Goal: Information Seeking & Learning: Learn about a topic

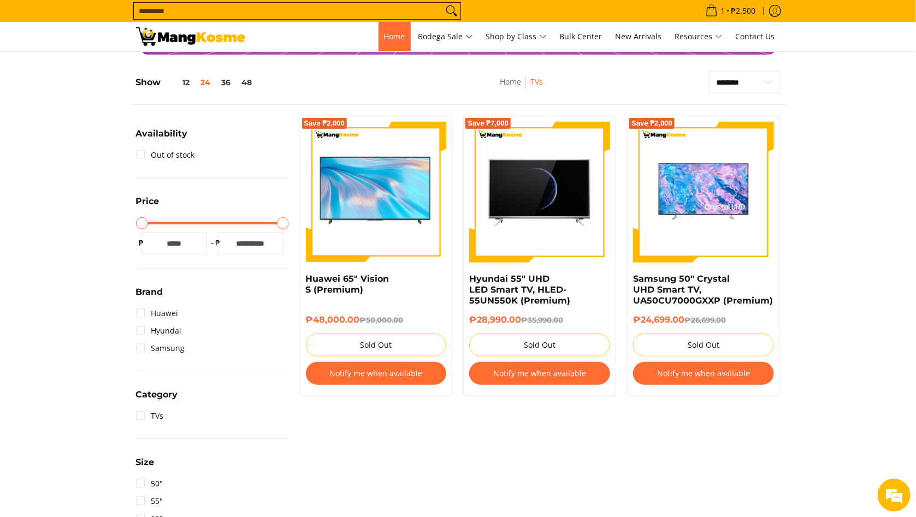
click at [398, 36] on span "Home" at bounding box center [394, 36] width 21 height 10
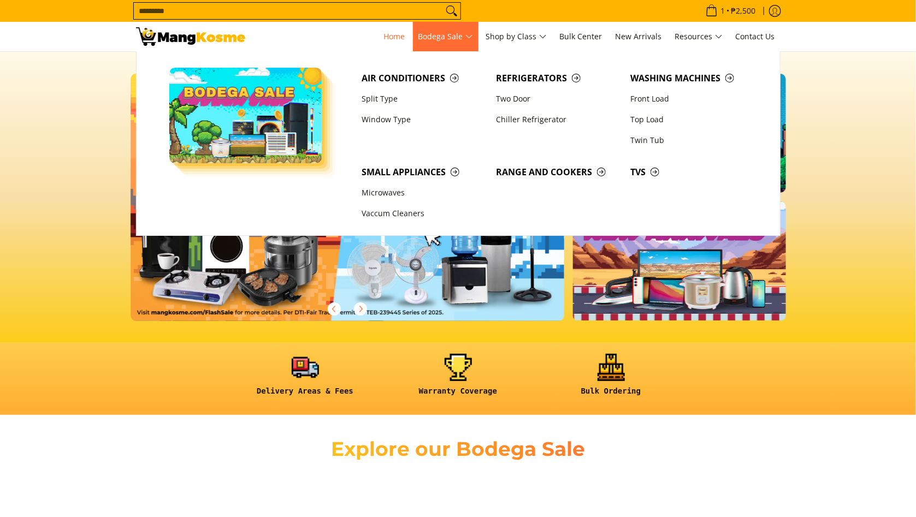
click at [444, 37] on span "Bodega Sale" at bounding box center [445, 37] width 55 height 14
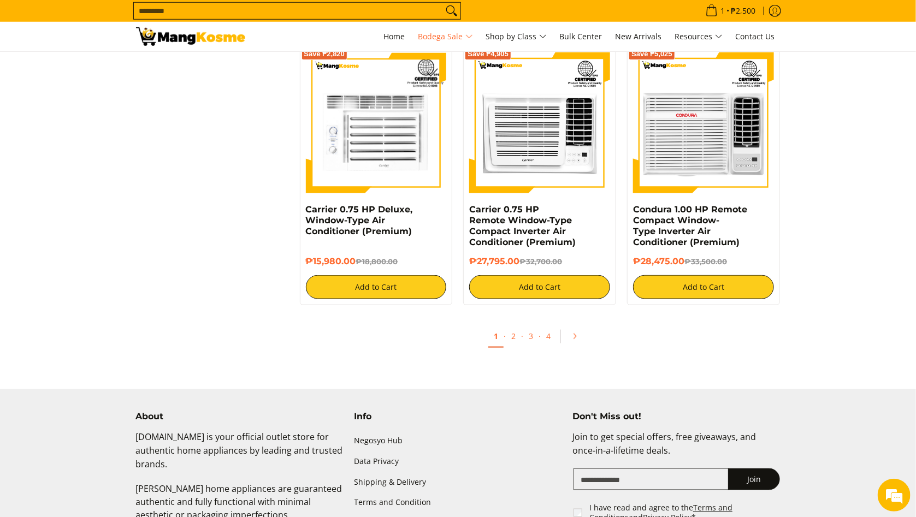
scroll to position [2251, 0]
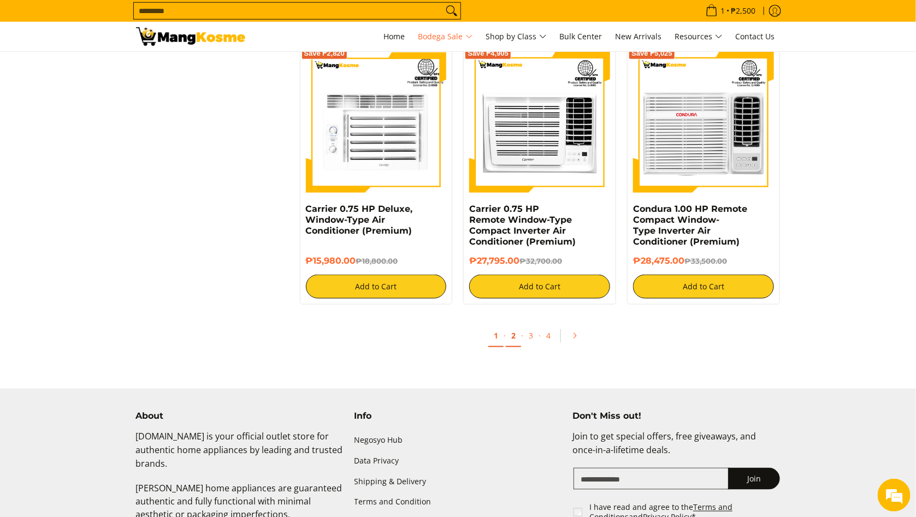
click at [516, 344] on link "2" at bounding box center [513, 336] width 15 height 22
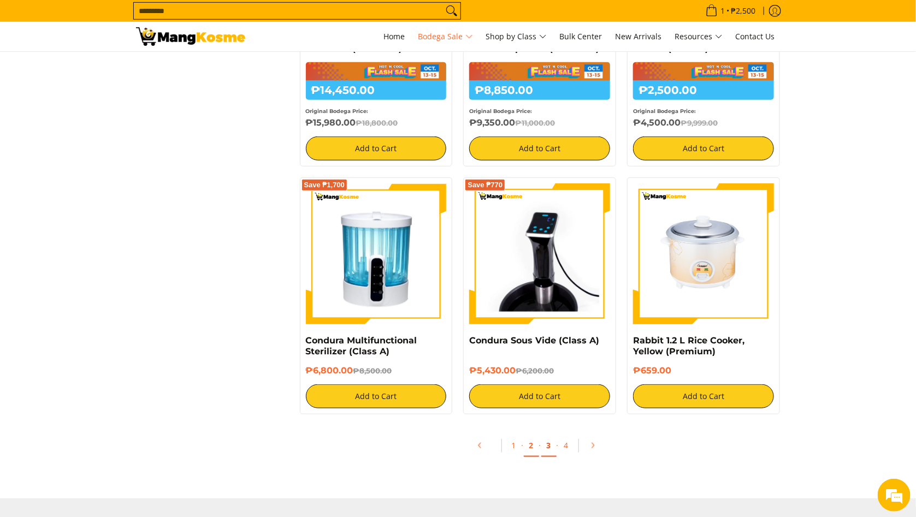
scroll to position [2130, 0]
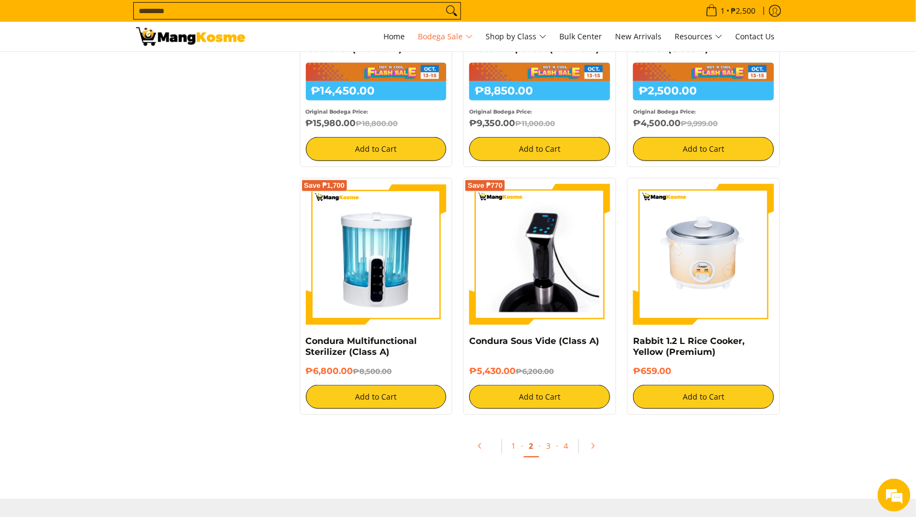
click at [530, 454] on link "2" at bounding box center [531, 446] width 15 height 22
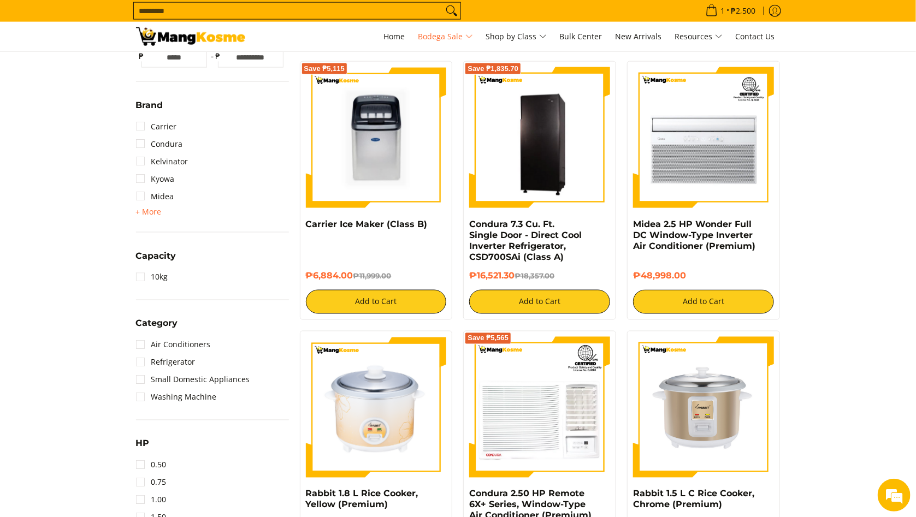
scroll to position [622, 0]
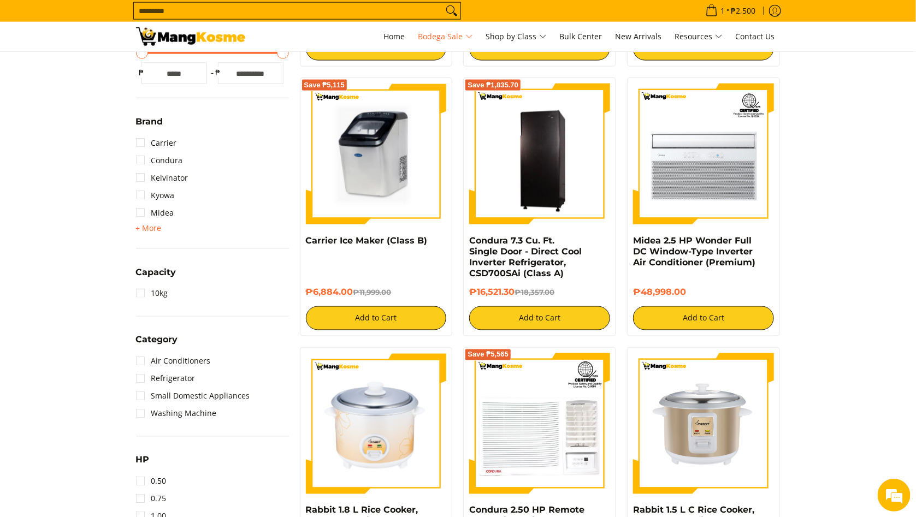
click at [408, 186] on img at bounding box center [376, 154] width 141 height 141
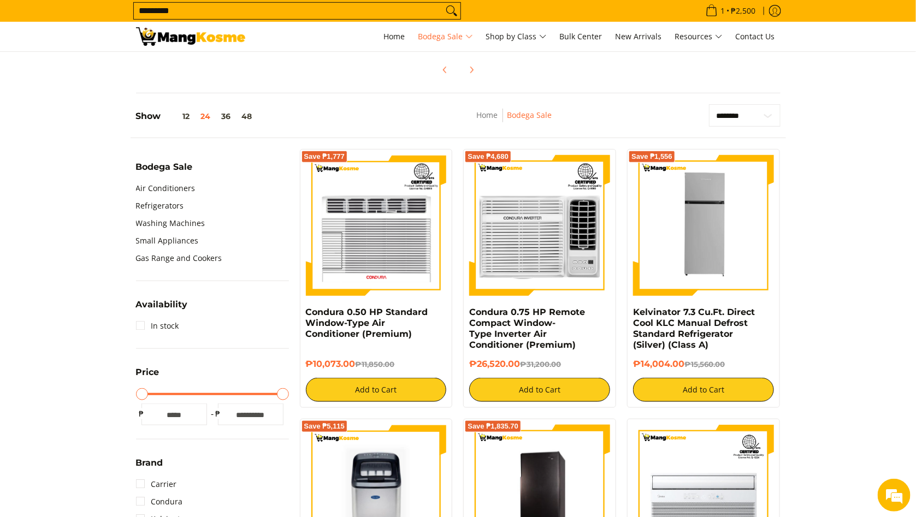
type input "*********"
click at [443, 3] on button "Search" at bounding box center [451, 11] width 17 height 16
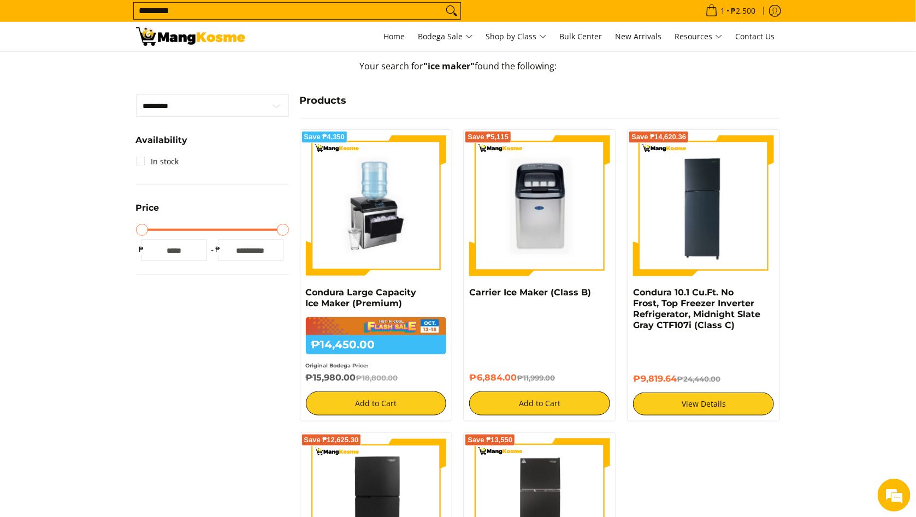
scroll to position [401, 0]
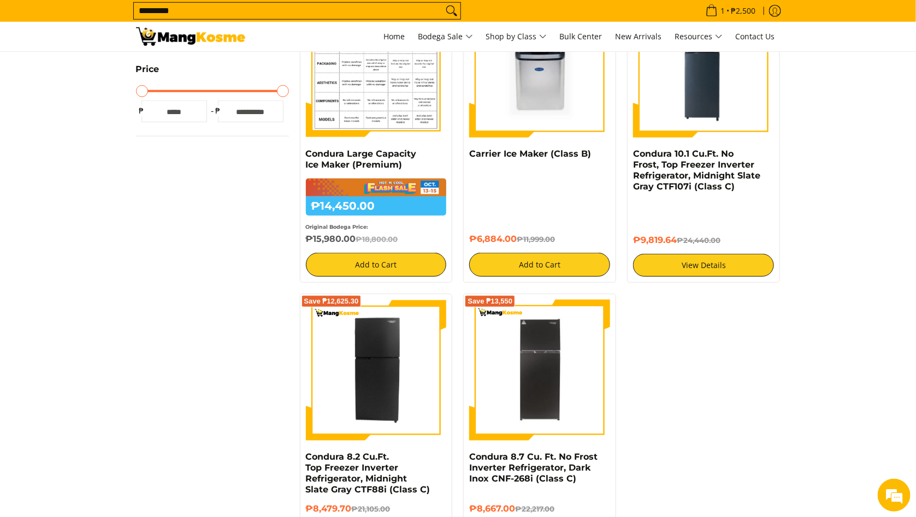
click at [350, 81] on img at bounding box center [376, 67] width 141 height 141
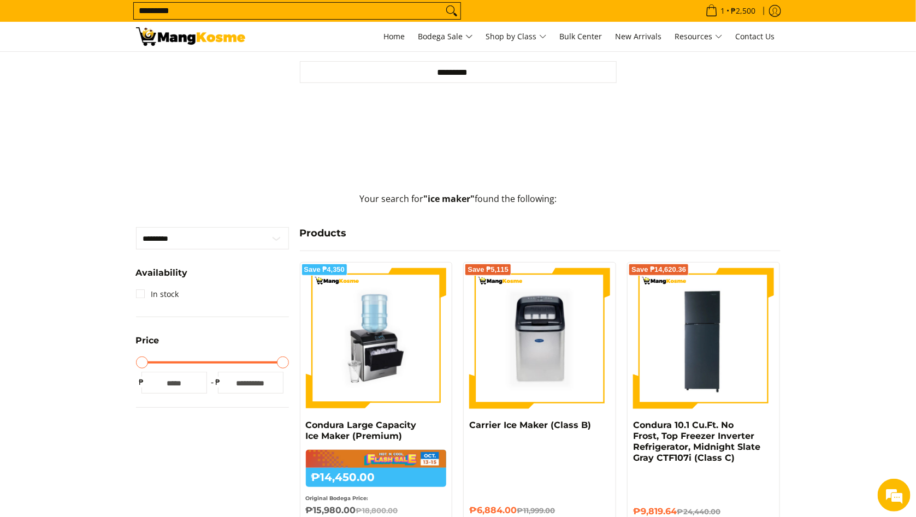
scroll to position [130, 0]
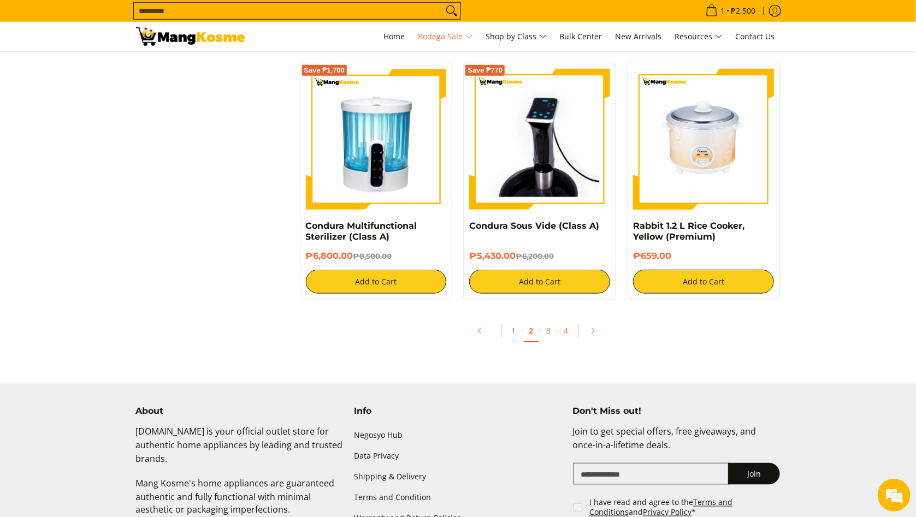
scroll to position [2282, 0]
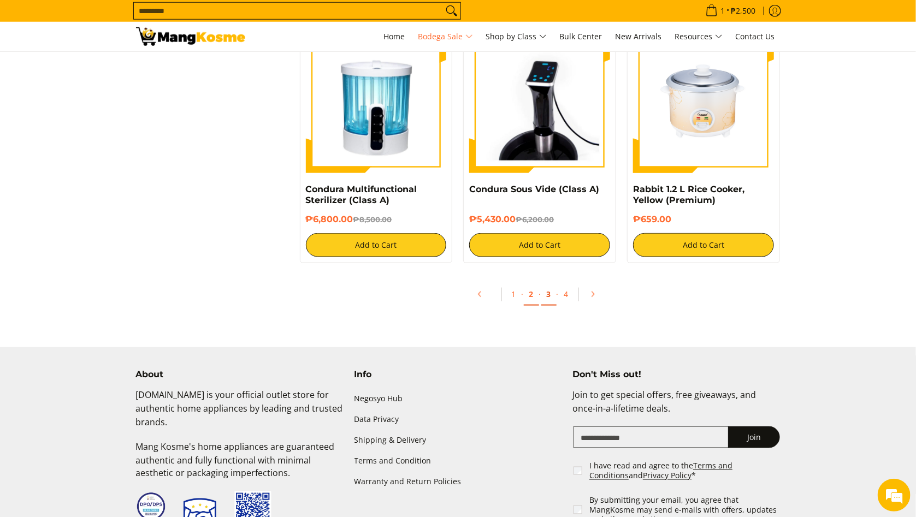
click at [552, 296] on link "3" at bounding box center [548, 295] width 15 height 22
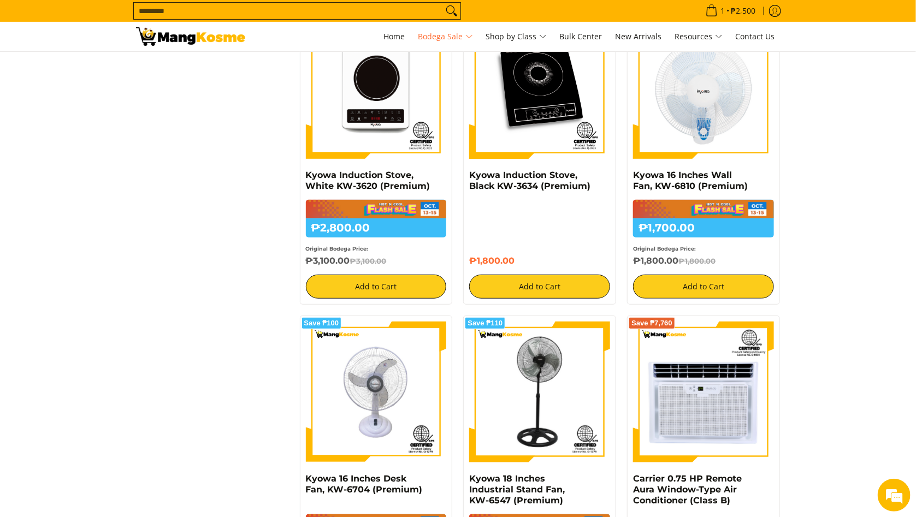
scroll to position [2015, 0]
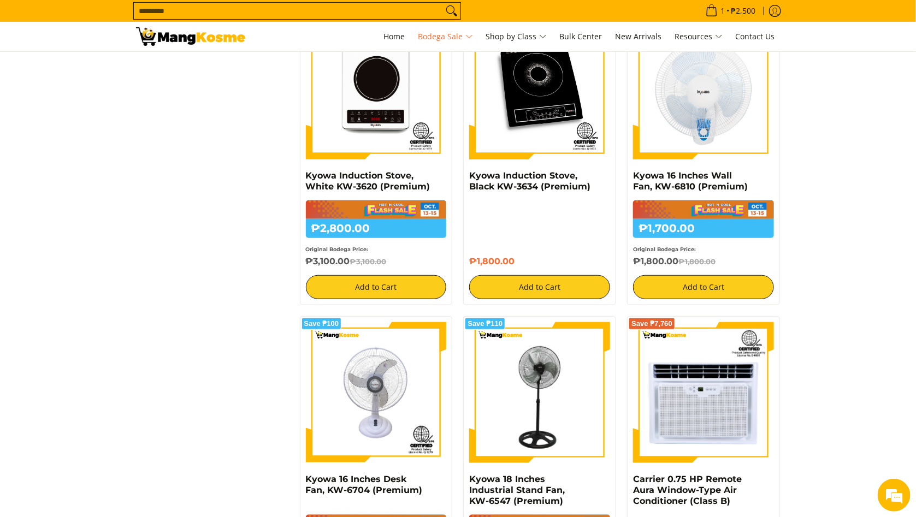
click at [539, 394] on img at bounding box center [539, 392] width 141 height 141
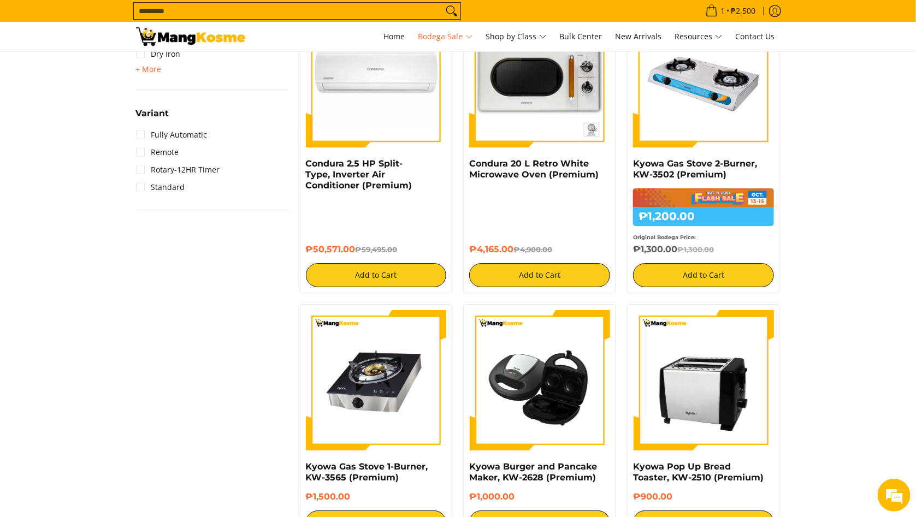
scroll to position [1451, 0]
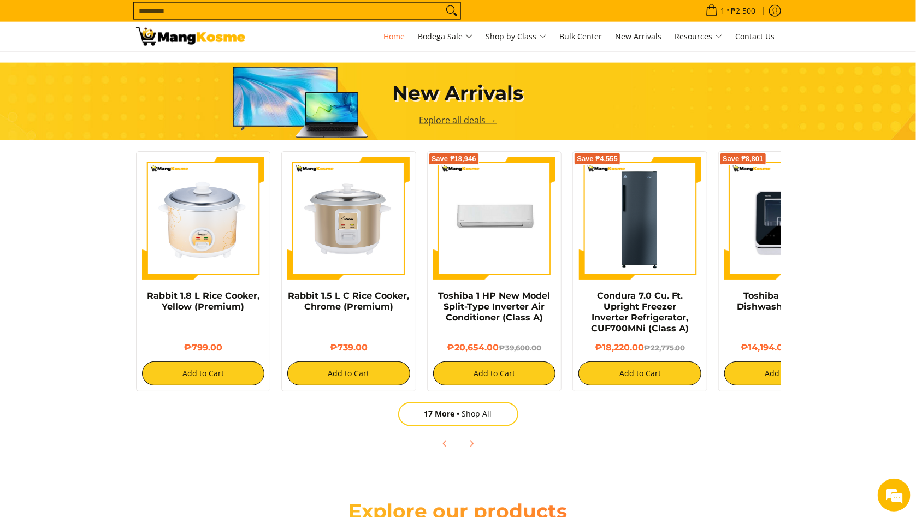
scroll to position [0, 434]
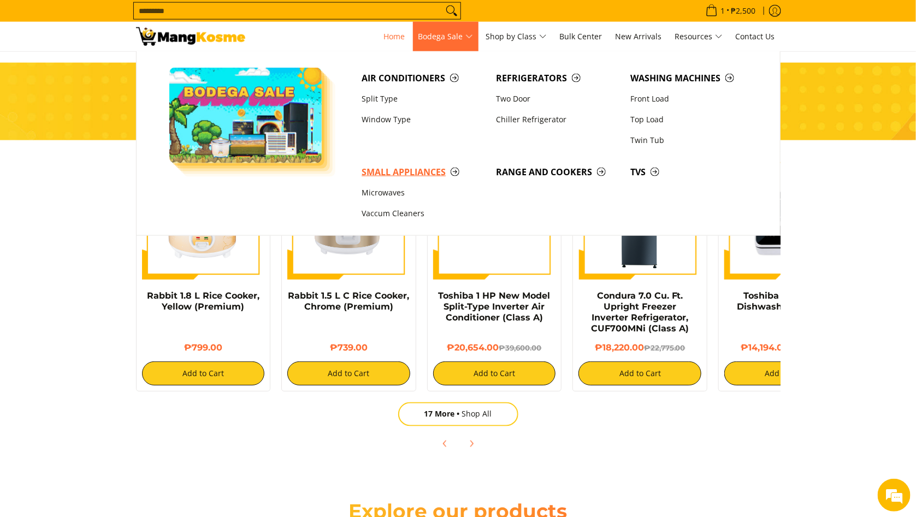
click at [409, 172] on span "Small Appliances" at bounding box center [423, 173] width 123 height 14
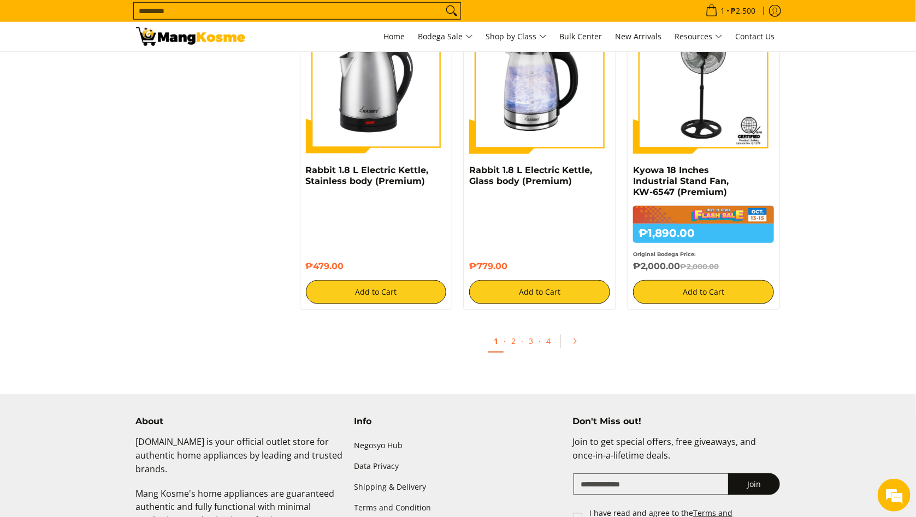
scroll to position [2332, 0]
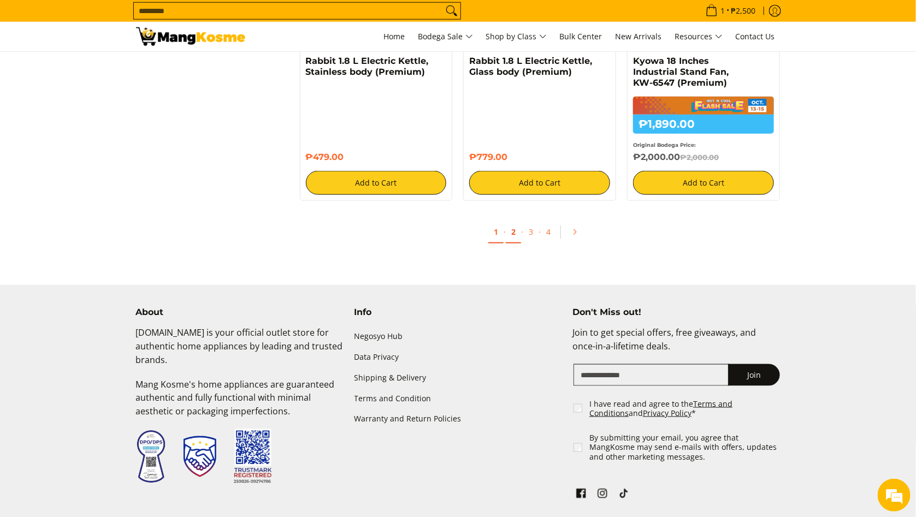
click at [516, 235] on link "2" at bounding box center [513, 232] width 15 height 22
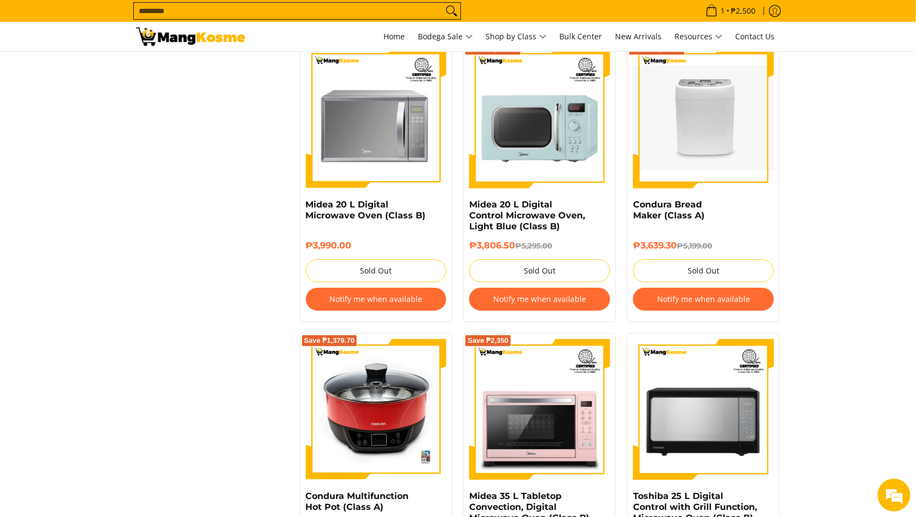
scroll to position [2325, 0]
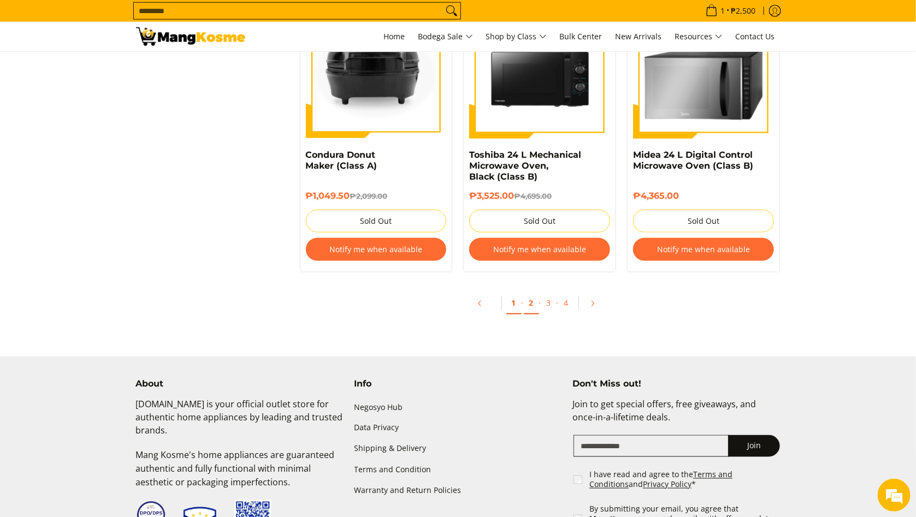
click at [518, 306] on link "1" at bounding box center [513, 303] width 15 height 22
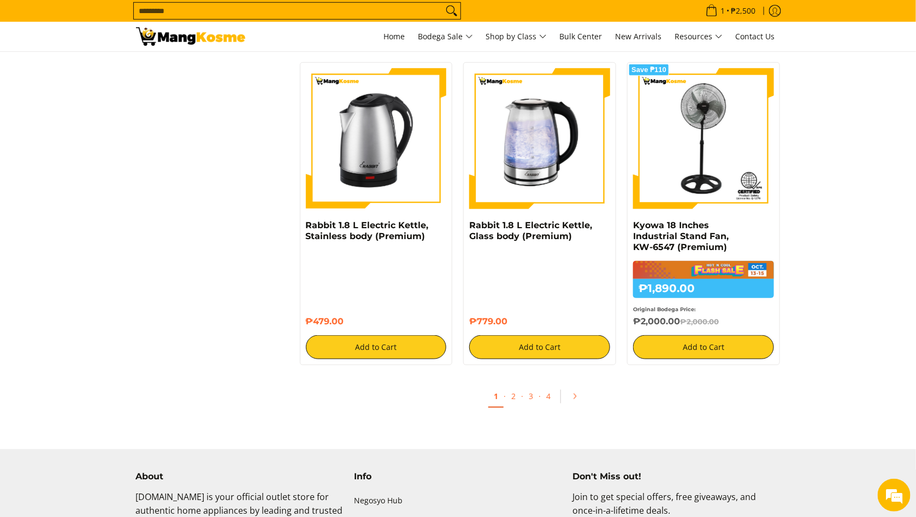
scroll to position [2173, 0]
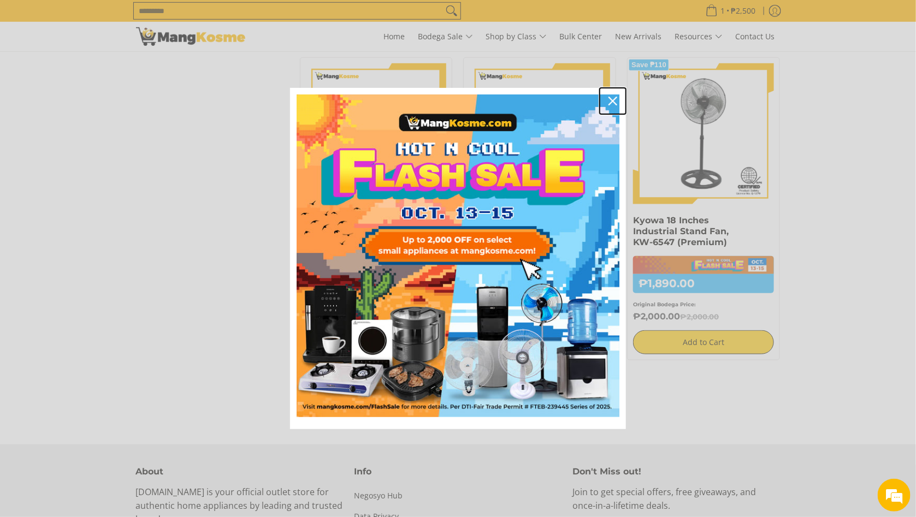
click at [607, 103] on div "Close" at bounding box center [612, 100] width 17 height 17
